Goal: Check status: Check status

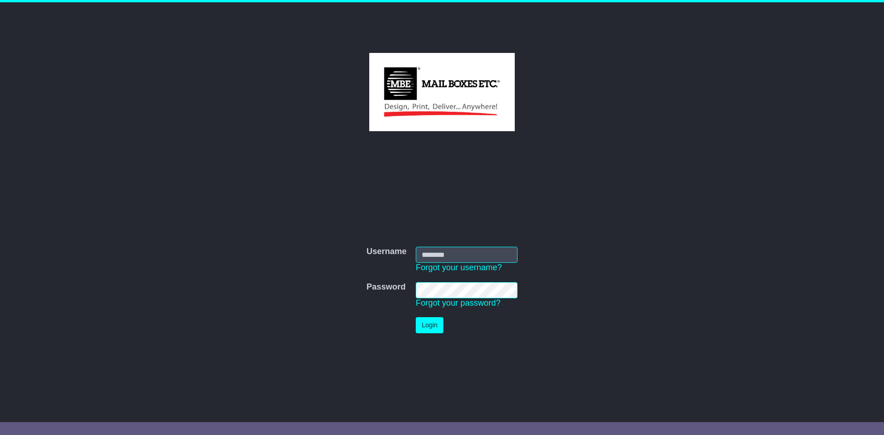
type input "**********"
click at [427, 328] on button "Login" at bounding box center [430, 325] width 28 height 16
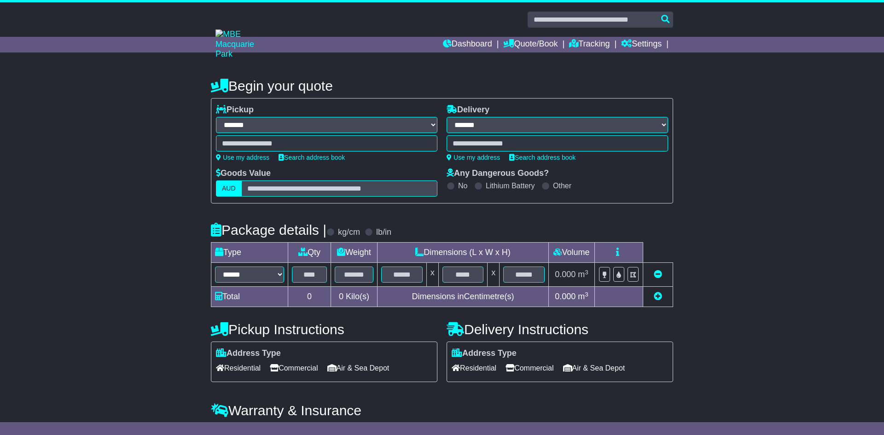
select select "**"
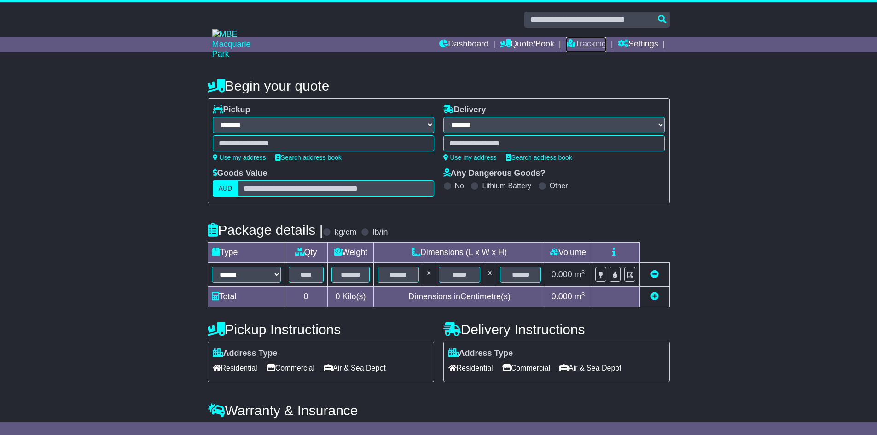
click at [579, 44] on link "Tracking" at bounding box center [586, 45] width 41 height 16
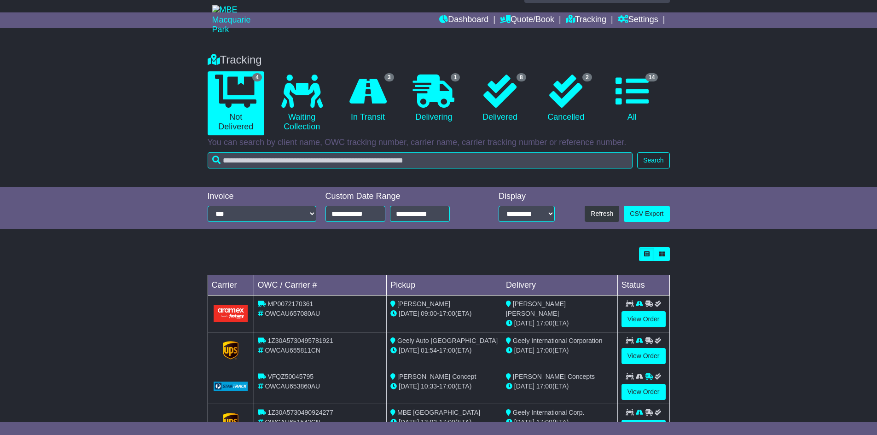
scroll to position [61, 0]
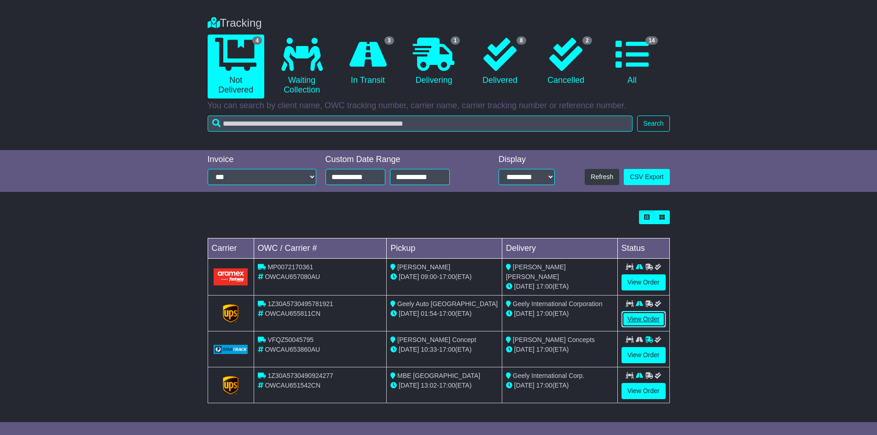
click at [648, 313] on link "View Order" at bounding box center [643, 319] width 44 height 16
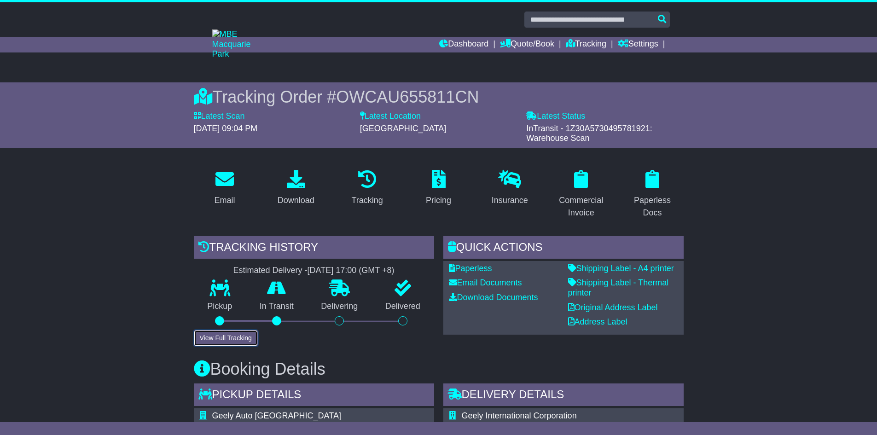
click at [240, 345] on button "View Full Tracking" at bounding box center [226, 338] width 64 height 16
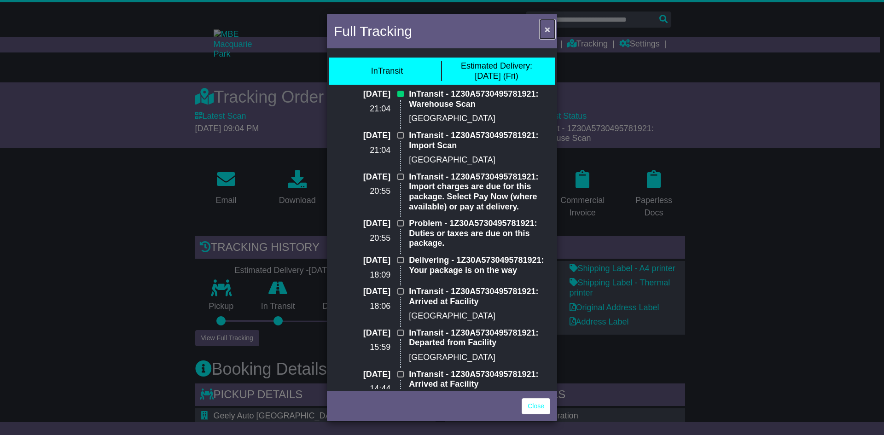
click at [546, 29] on span "×" at bounding box center [547, 29] width 6 height 11
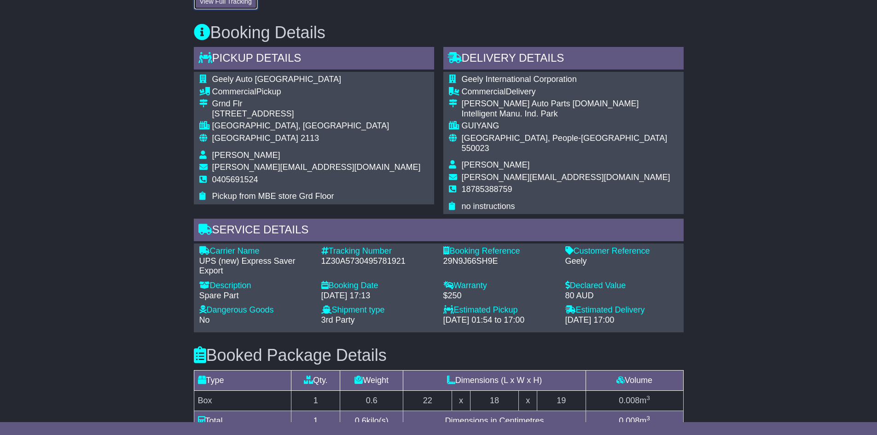
scroll to position [414, 0]
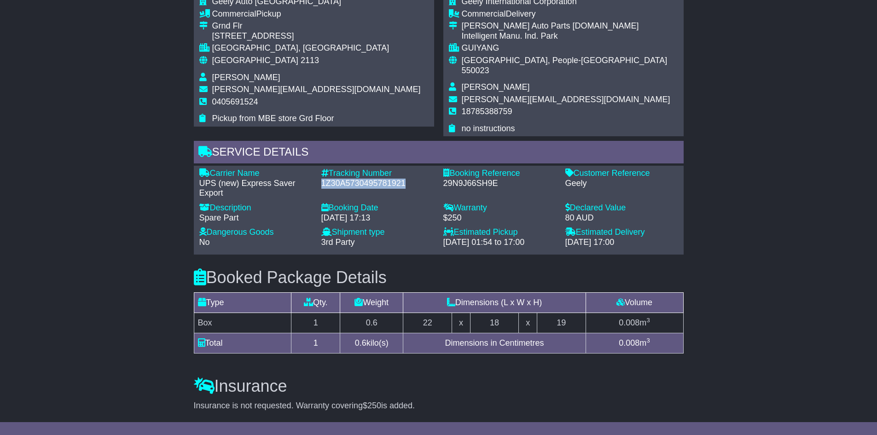
drag, startPoint x: 405, startPoint y: 171, endPoint x: 311, endPoint y: 188, distance: 94.9
click at [319, 172] on div "Tracking Number - 1Z30A5730495781921" at bounding box center [378, 183] width 122 height 30
copy div "1Z30A5730495781921"
